Goal: Information Seeking & Learning: Learn about a topic

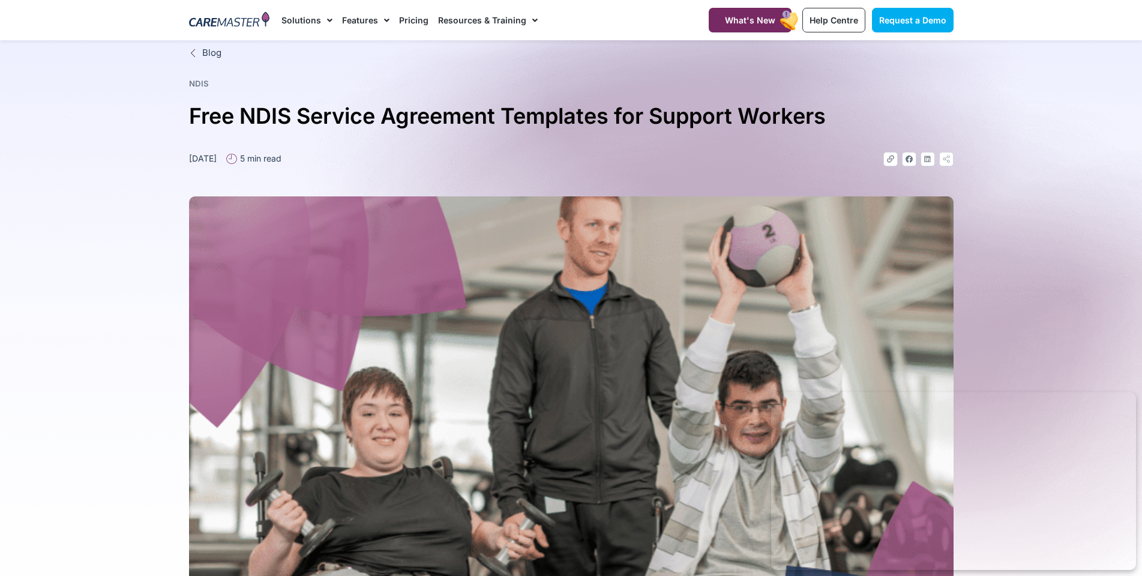
click at [200, 82] on link "NDIS" at bounding box center [199, 84] width 20 height 10
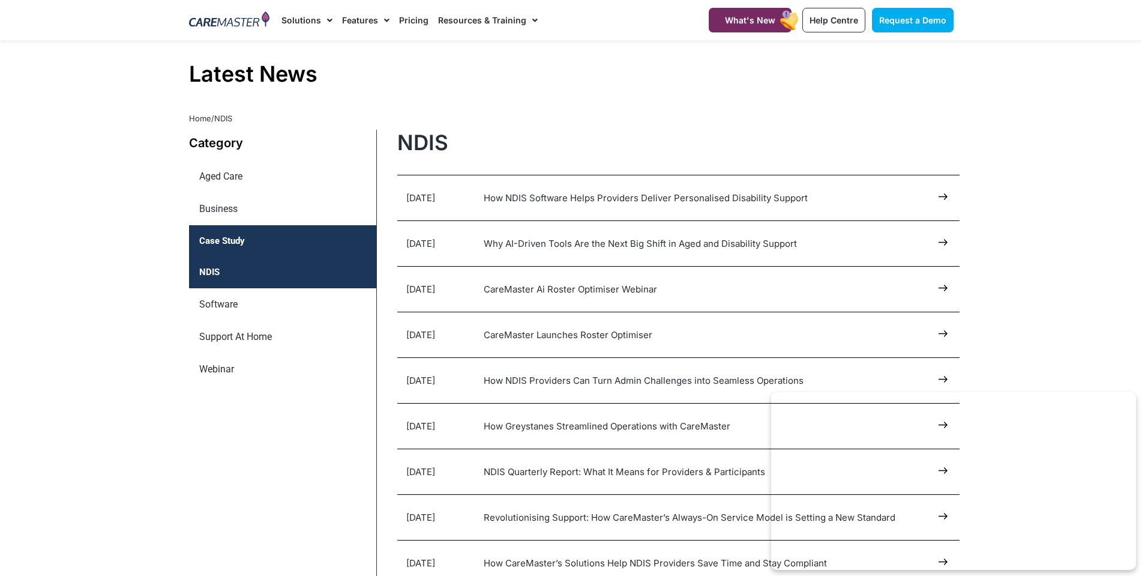
click at [224, 250] on link "Case Study" at bounding box center [283, 241] width 188 height 32
